Goal: Task Accomplishment & Management: Use online tool/utility

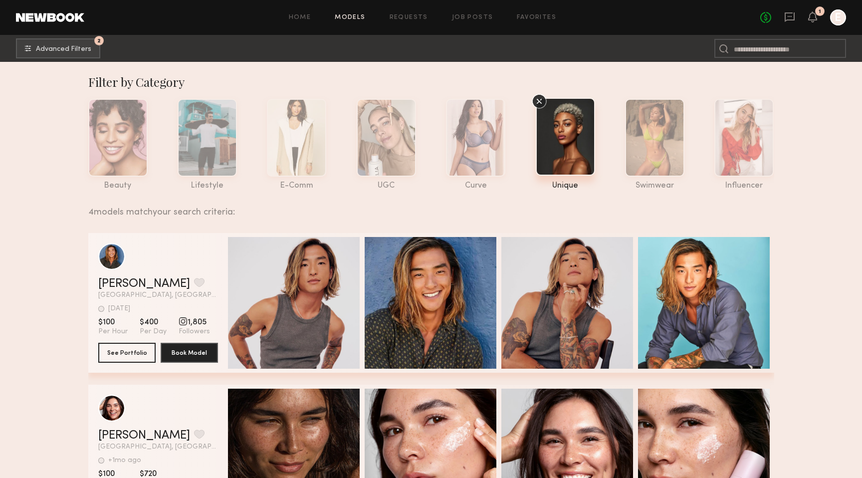
scroll to position [224, 0]
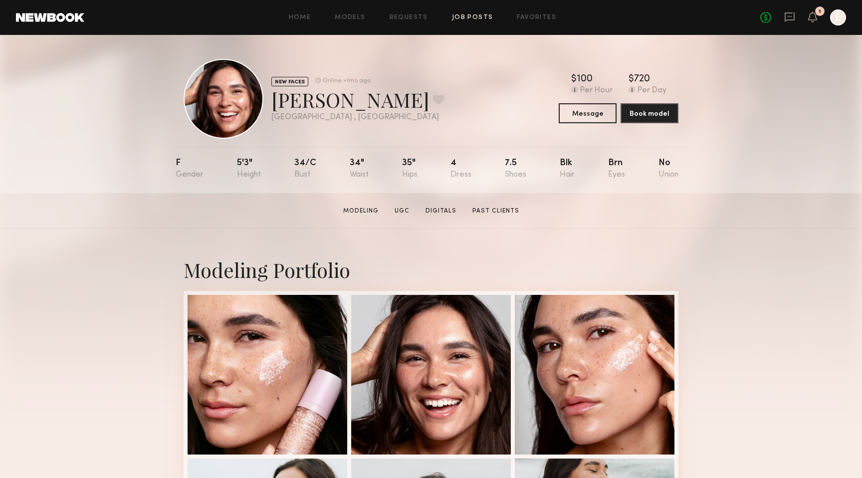
click at [469, 16] on link "Job Posts" at bounding box center [472, 17] width 41 height 6
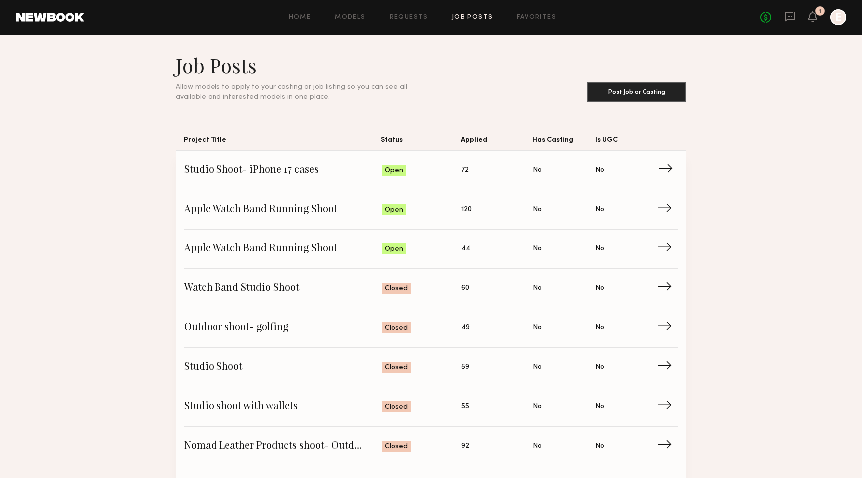
click at [311, 173] on span "Studio Shoot- iPhone 17 cases" at bounding box center [283, 170] width 198 height 15
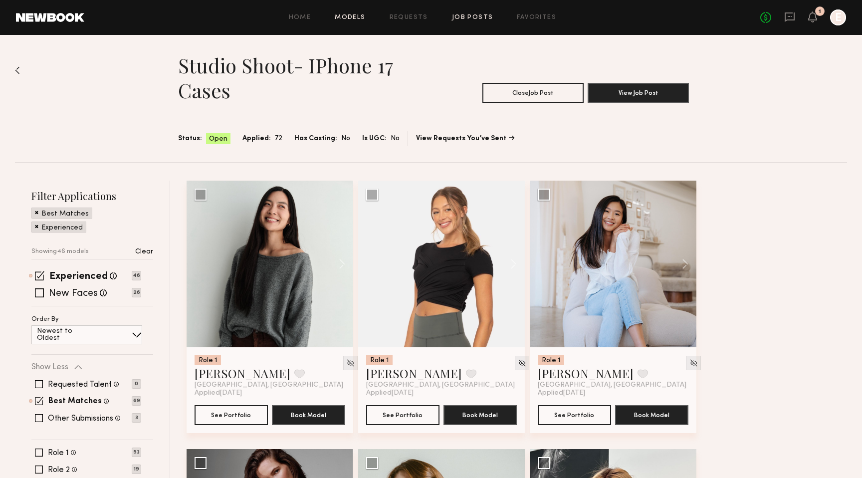
click at [348, 15] on link "Models" at bounding box center [350, 17] width 30 height 6
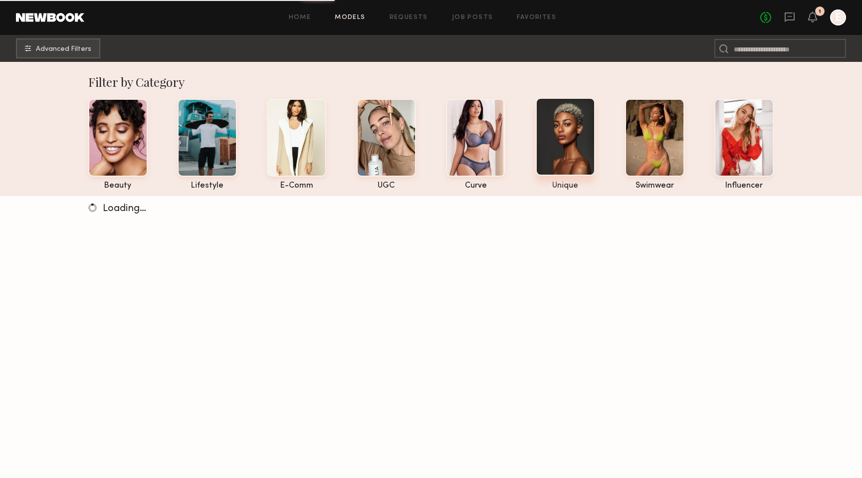
click at [571, 131] on div at bounding box center [565, 137] width 59 height 78
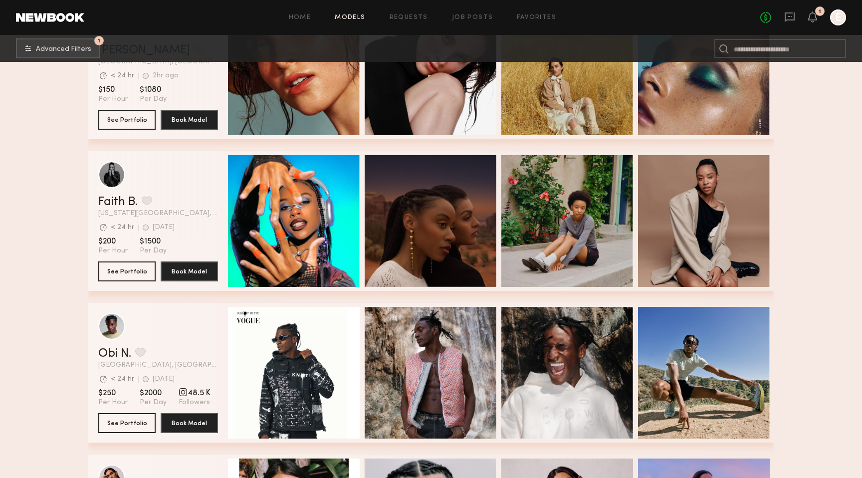
scroll to position [2812, 0]
